Goal: Navigation & Orientation: Locate item on page

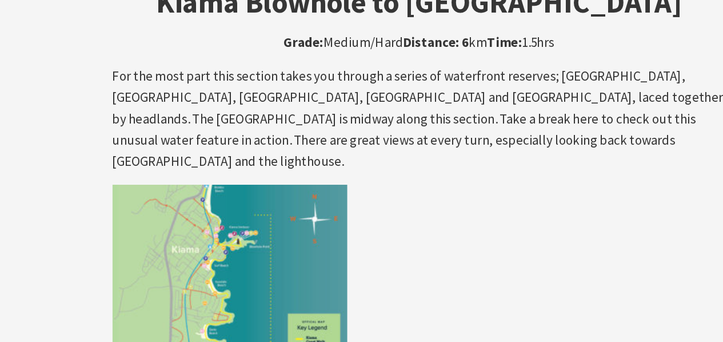
scroll to position [1915, 0]
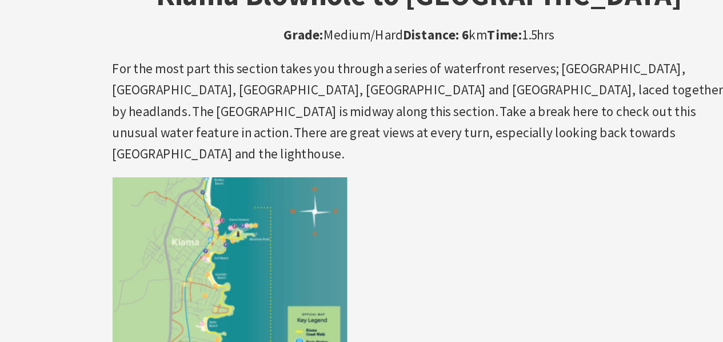
click at [254, 225] on img at bounding box center [223, 306] width 171 height 171
click at [202, 221] on img at bounding box center [223, 306] width 171 height 171
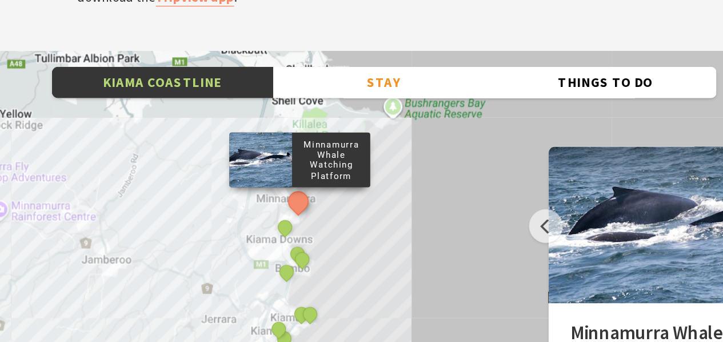
scroll to position [3982, 0]
